Goal: Information Seeking & Learning: Learn about a topic

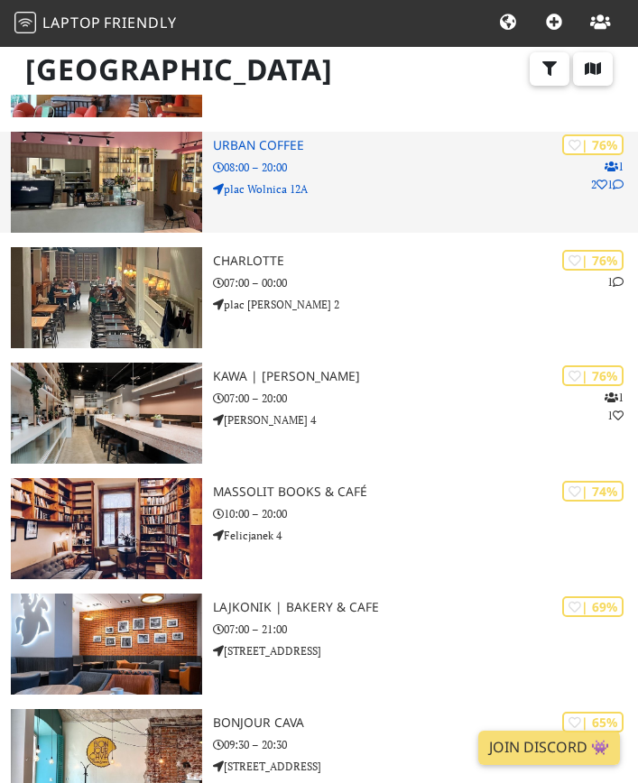
scroll to position [1383, 0]
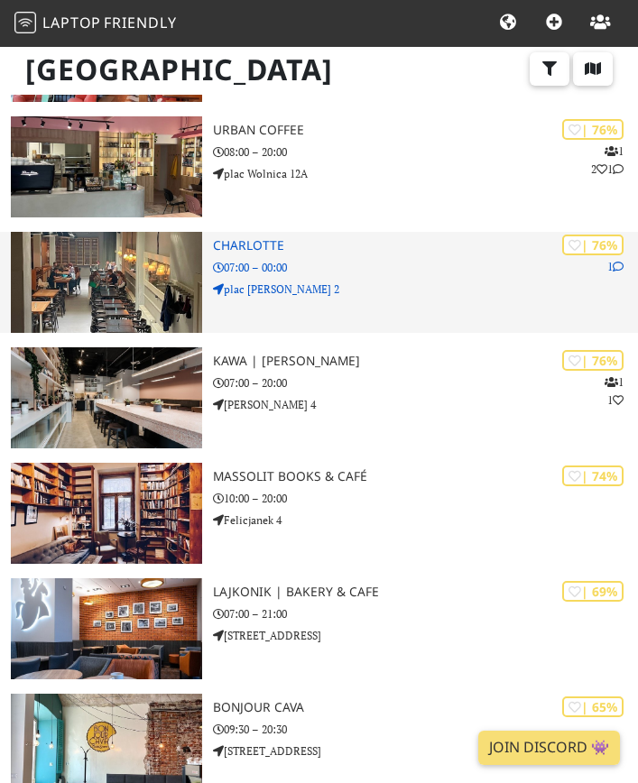
click at [282, 254] on div "| 76% 1 Charlotte 07:00 – 00:00 plac Szczepański 2" at bounding box center [425, 282] width 425 height 101
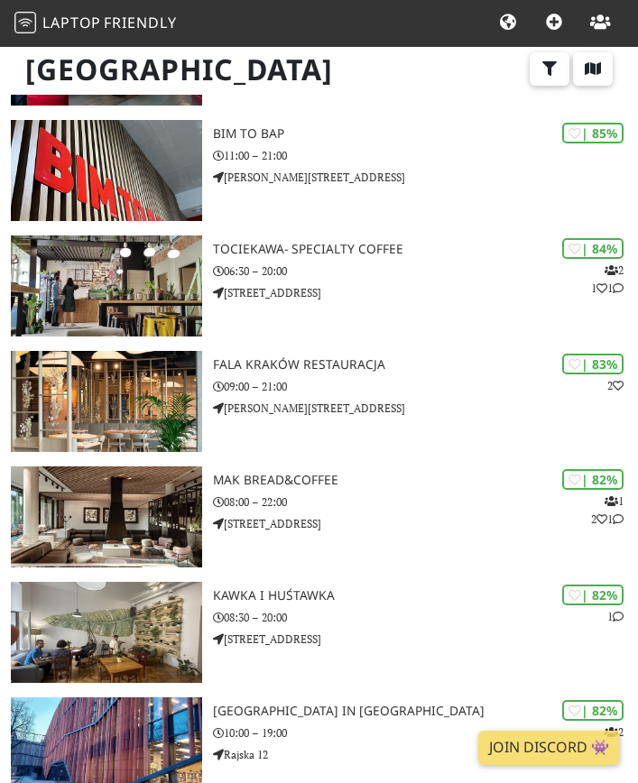
scroll to position [416, 0]
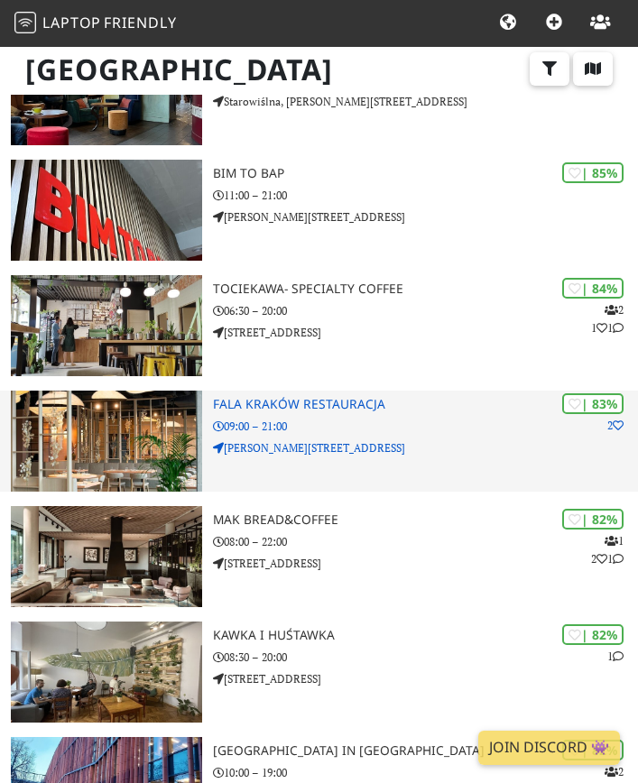
click at [347, 404] on h3 "Fala Kraków Restauracja" at bounding box center [425, 404] width 425 height 15
click at [344, 415] on div "| 83% 2 Fala Kraków Restauracja 09:00 – 21:00 Marii Konopnickiej 29" at bounding box center [425, 441] width 425 height 101
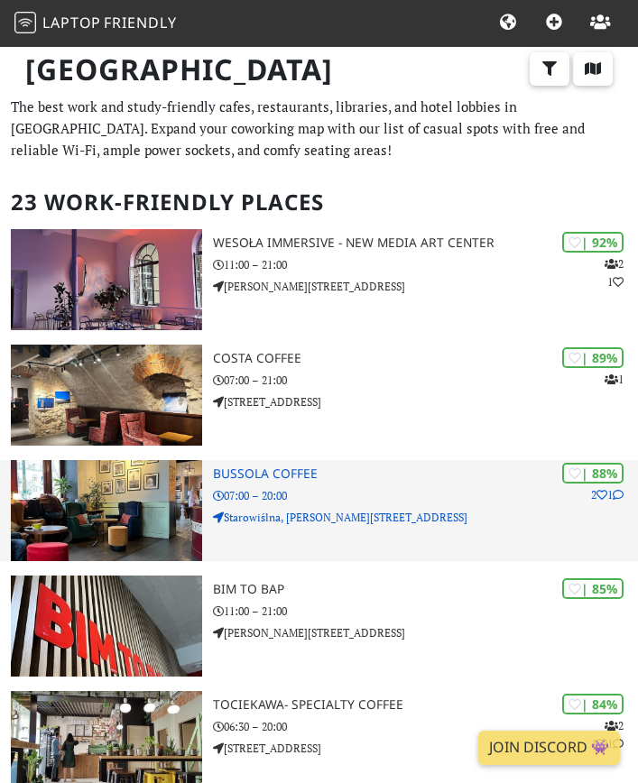
scroll to position [0, 0]
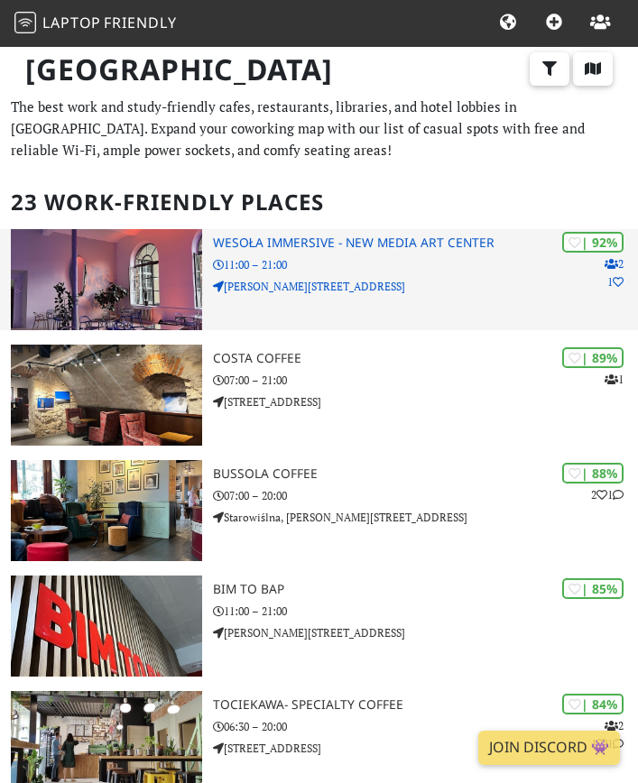
click at [292, 249] on h3 "Wesoła Immersive - New Media Art Center" at bounding box center [425, 242] width 425 height 15
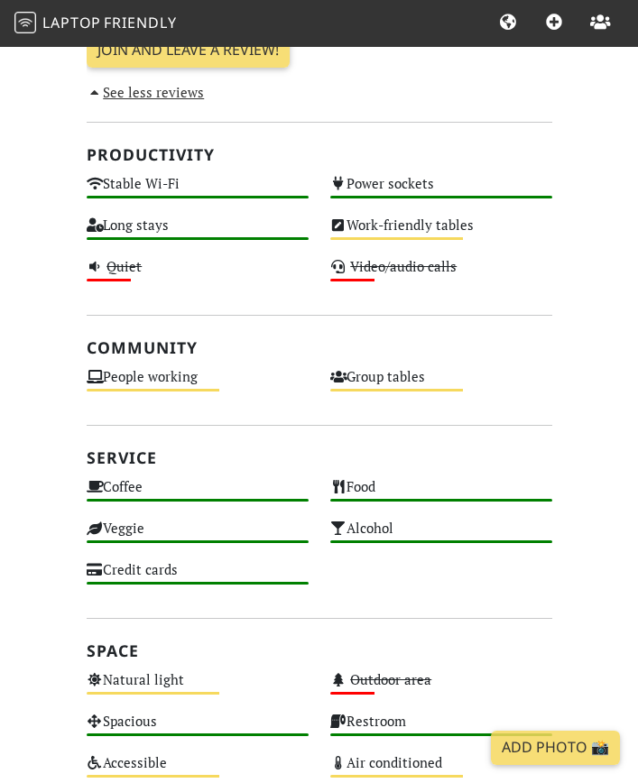
scroll to position [1017, 0]
